Goal: Task Accomplishment & Management: Use online tool/utility

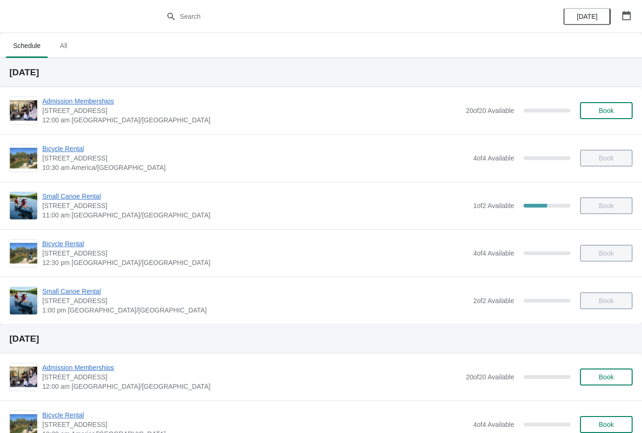
click at [56, 206] on span "[STREET_ADDRESS]" at bounding box center [255, 205] width 427 height 9
click at [65, 197] on span "Small Canoe Rental" at bounding box center [255, 195] width 427 height 9
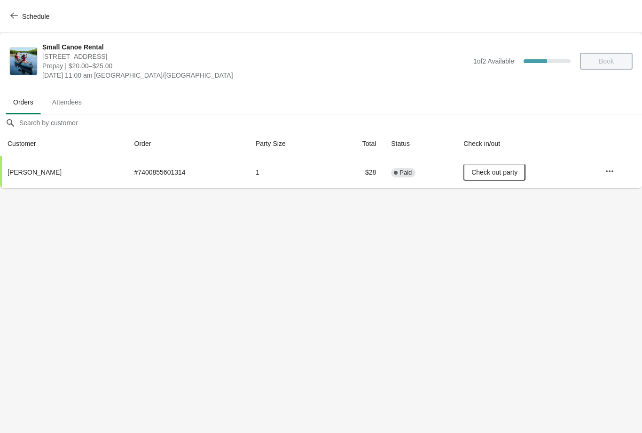
click at [17, 18] on icon "button" at bounding box center [14, 16] width 8 height 8
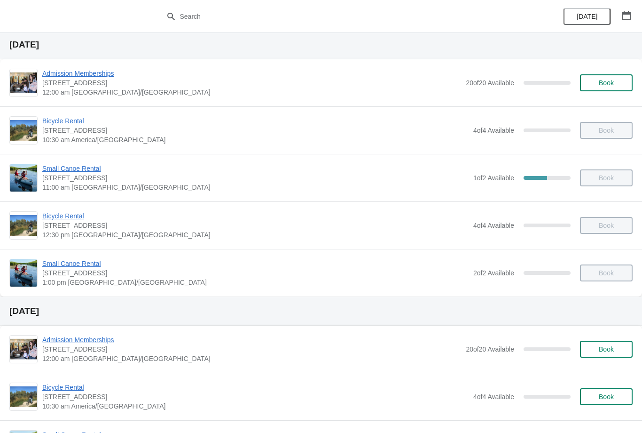
scroll to position [30, 0]
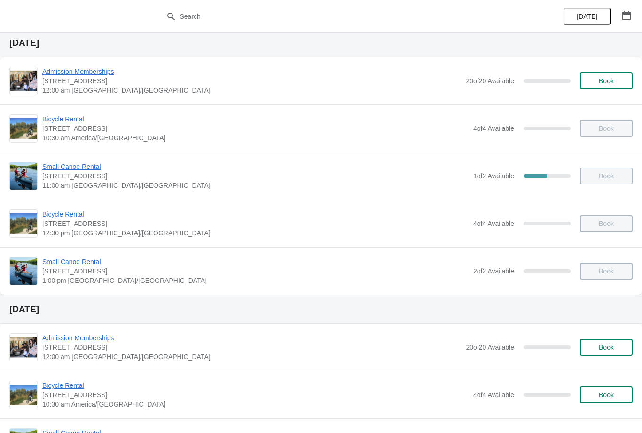
click at [618, 27] on div "[DATE]" at bounding box center [597, 16] width 89 height 33
click at [631, 16] on icon "button" at bounding box center [627, 15] width 8 height 9
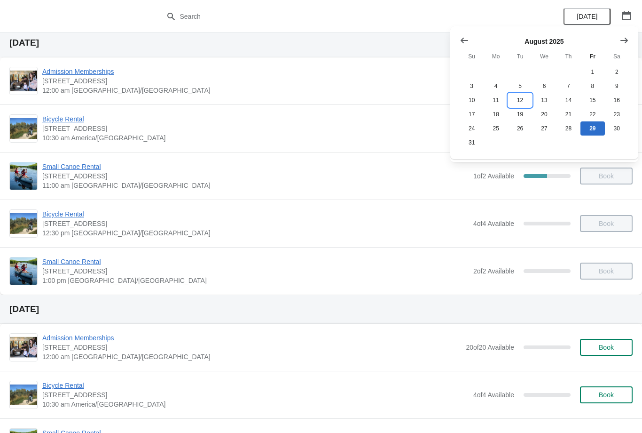
click at [521, 96] on button "12" at bounding box center [520, 100] width 24 height 14
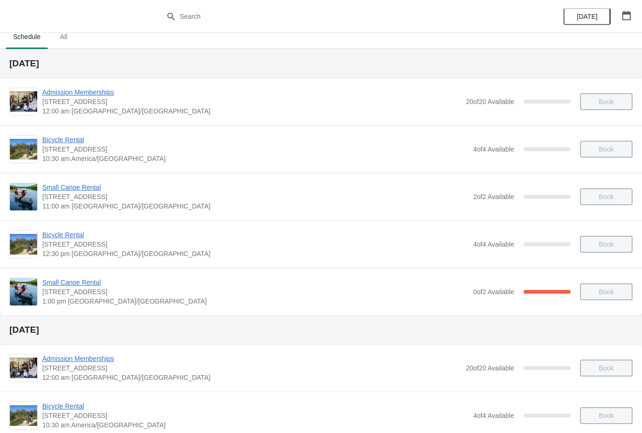
scroll to position [10, 0]
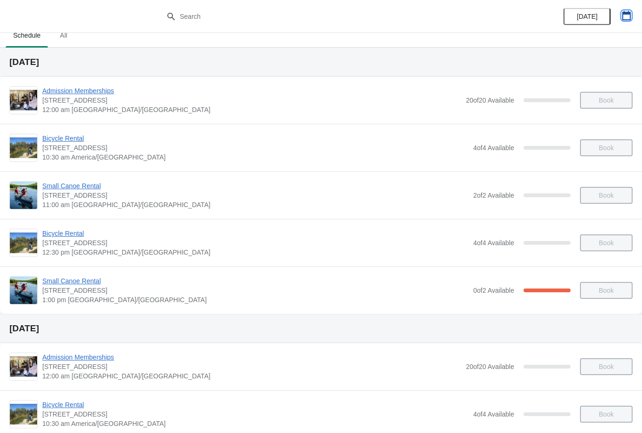
click at [629, 15] on icon "button" at bounding box center [626, 15] width 9 height 9
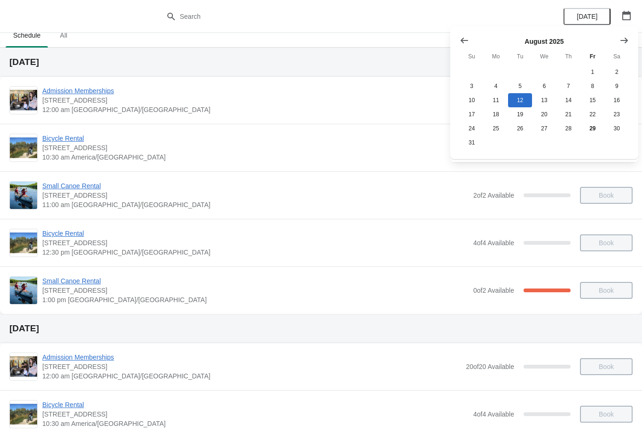
click at [594, 13] on span "[DATE]" at bounding box center [587, 17] width 21 height 8
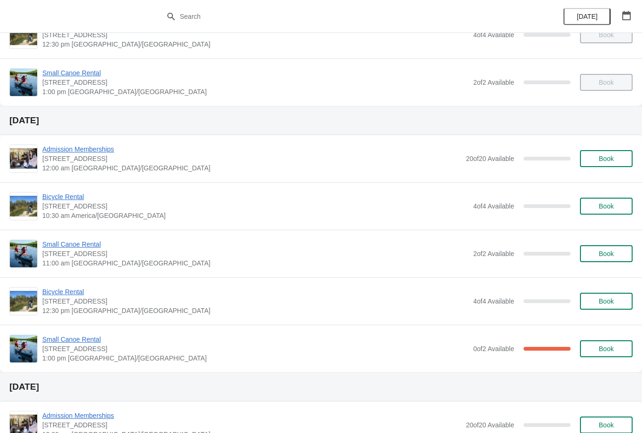
scroll to position [214, 0]
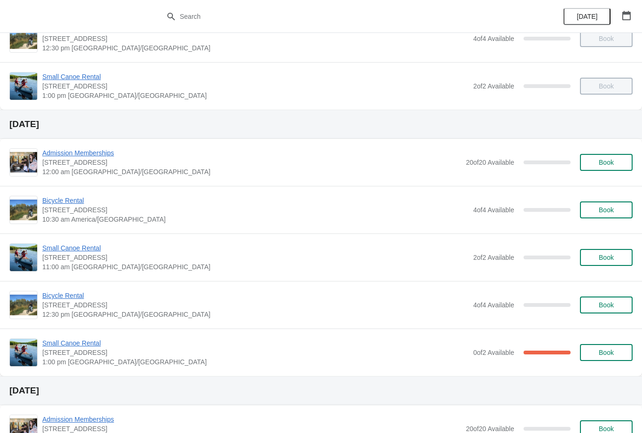
click at [72, 342] on span "Small Canoe Rental" at bounding box center [255, 342] width 427 height 9
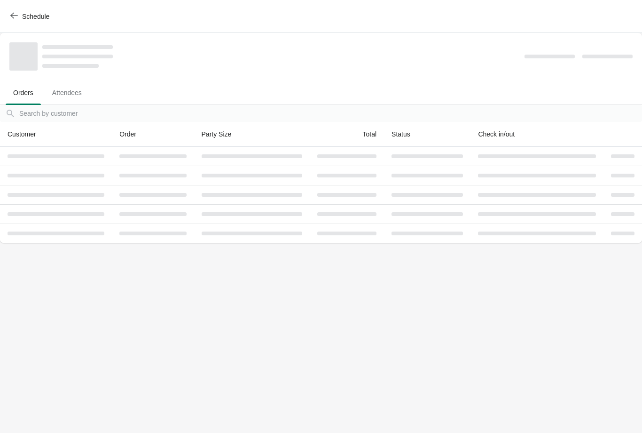
scroll to position [0, 0]
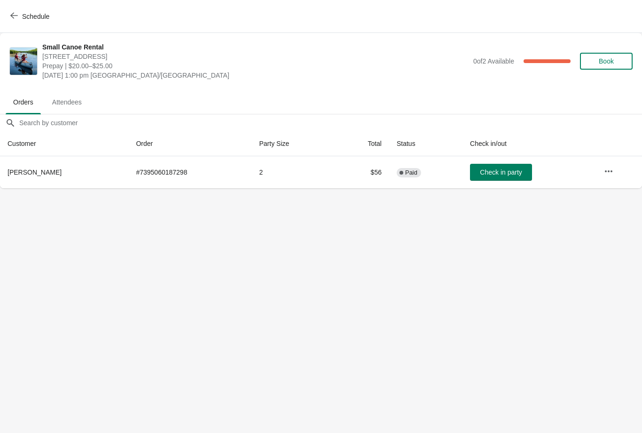
click at [69, 99] on span "Attendees" at bounding box center [67, 102] width 45 height 17
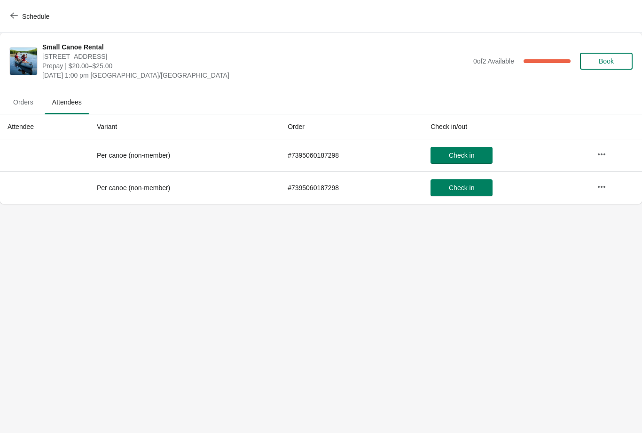
click at [27, 104] on span "Orders" at bounding box center [23, 102] width 35 height 17
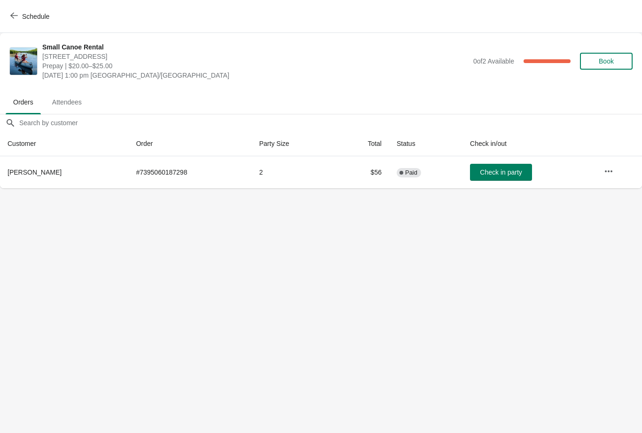
click at [19, 19] on span "Schedule" at bounding box center [30, 16] width 37 height 9
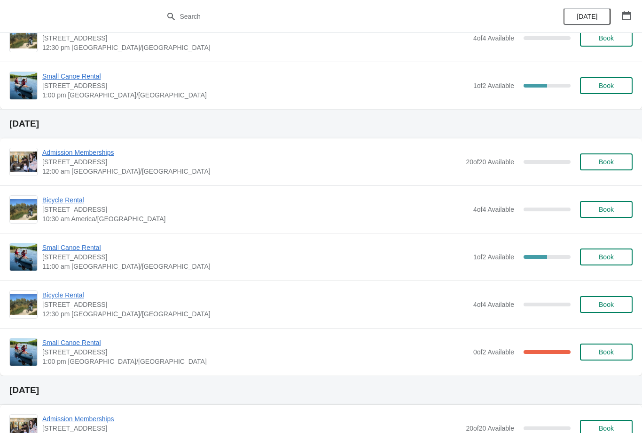
scroll to position [751, 0]
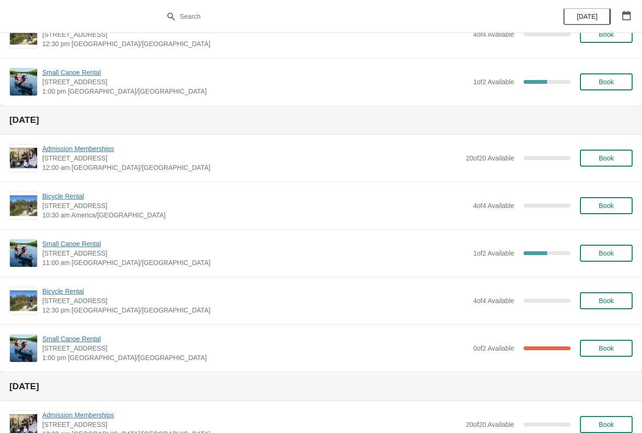
click at [67, 341] on span "Small Canoe Rental" at bounding box center [255, 338] width 427 height 9
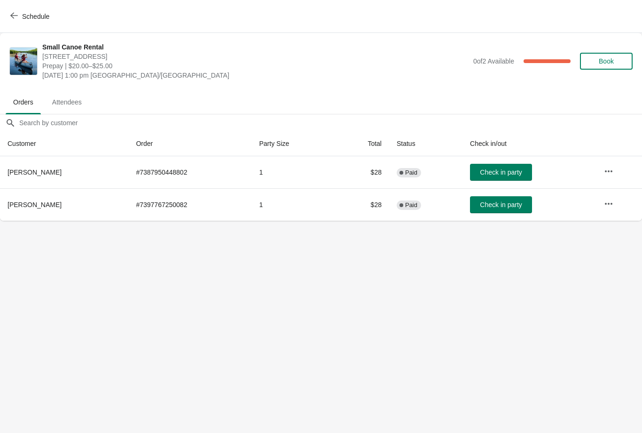
click at [22, 16] on span "Schedule" at bounding box center [35, 17] width 27 height 8
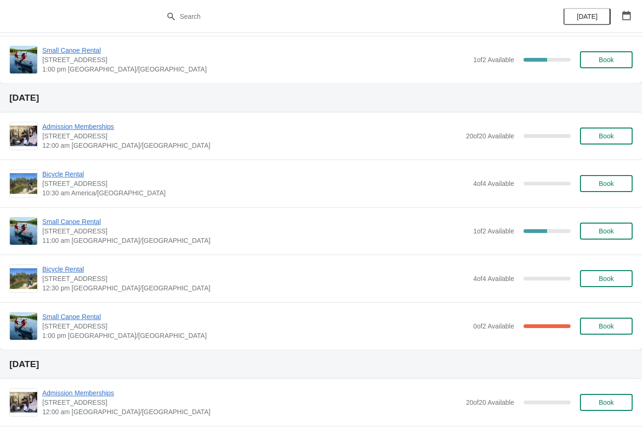
scroll to position [772, 0]
